Goal: Navigation & Orientation: Find specific page/section

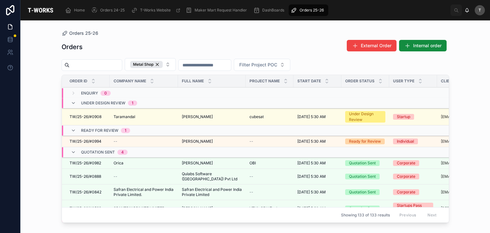
click at [414, 49] on button "Internal order" at bounding box center [423, 45] width 48 height 11
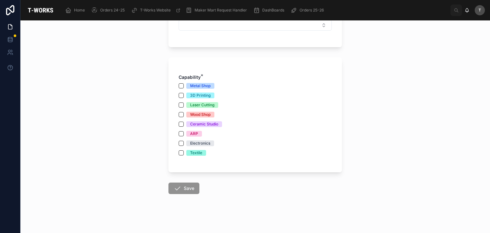
scroll to position [210, 0]
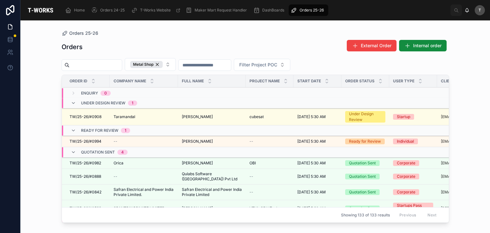
click at [122, 116] on span "Taramandal" at bounding box center [124, 116] width 22 height 5
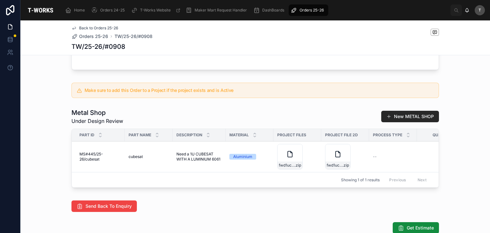
scroll to position [265, 0]
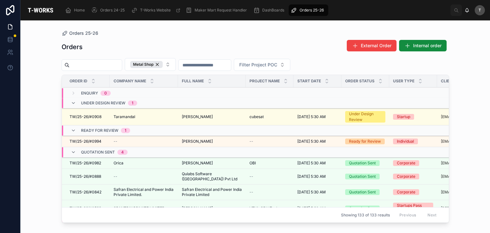
click at [136, 45] on div "Orders External Order Internal order" at bounding box center [255, 47] width 387 height 15
